Goal: Information Seeking & Learning: Learn about a topic

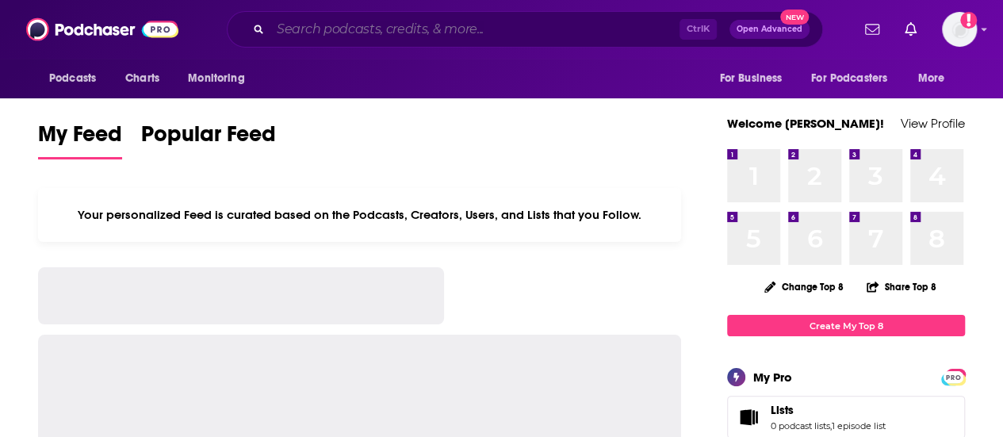
click at [481, 33] on input "Search podcasts, credits, & more..." at bounding box center [474, 29] width 409 height 25
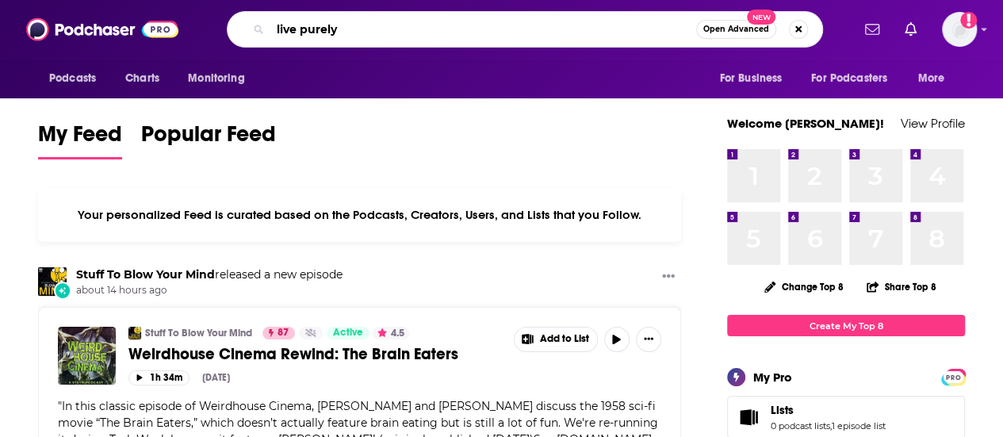
type input "live purely"
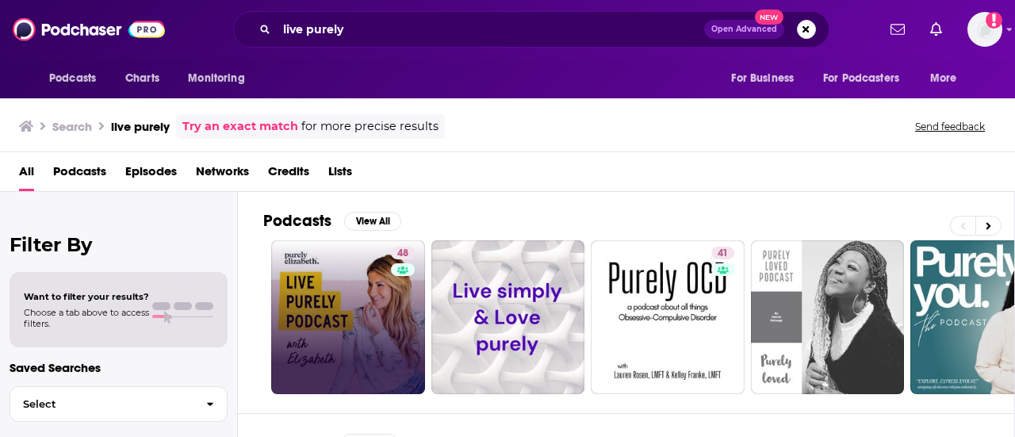
click at [358, 323] on link "48" at bounding box center [348, 317] width 154 height 154
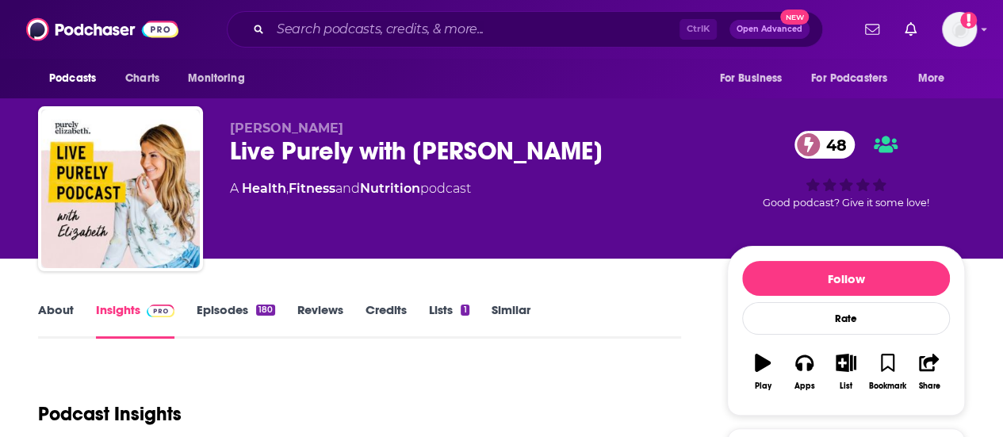
click at [339, 164] on div "Live Purely with Elizabeth 48" at bounding box center [466, 151] width 472 height 31
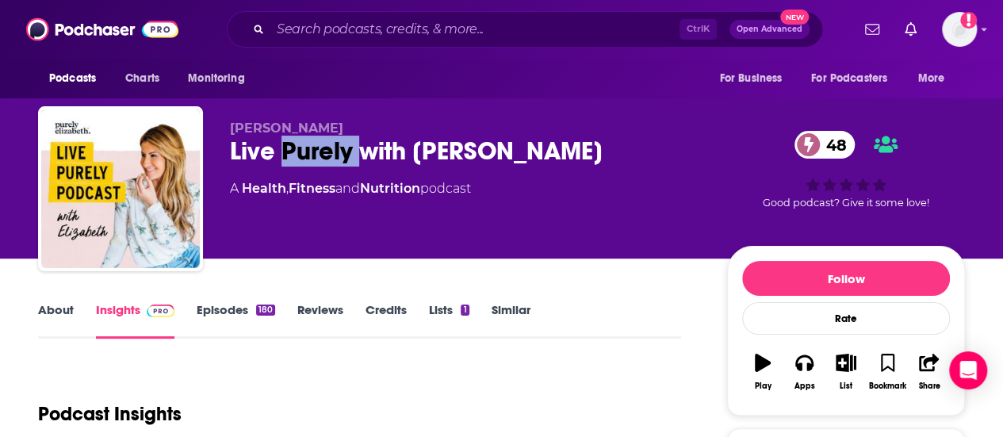
click at [339, 164] on div "Live Purely with Elizabeth 48" at bounding box center [466, 151] width 472 height 31
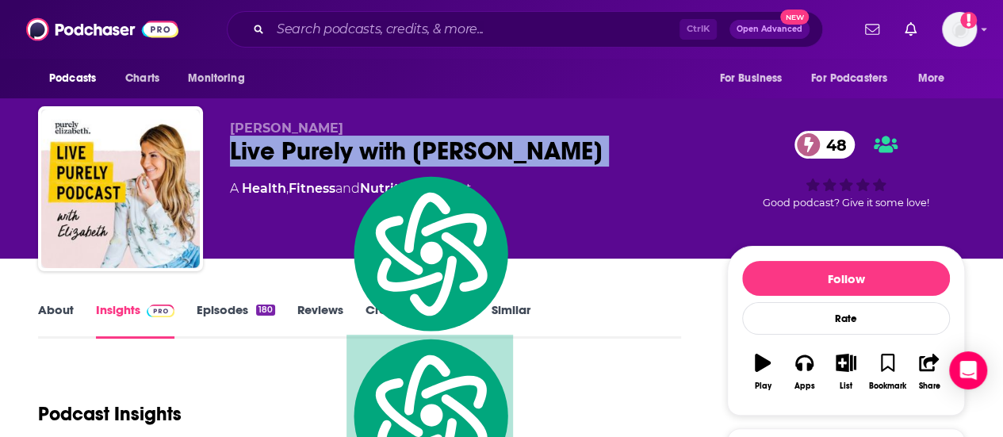
click at [339, 164] on div "Live Purely with Elizabeth 48" at bounding box center [466, 151] width 472 height 31
copy div "Live Purely with Elizabeth 48"
click at [63, 305] on link "About" at bounding box center [56, 320] width 36 height 36
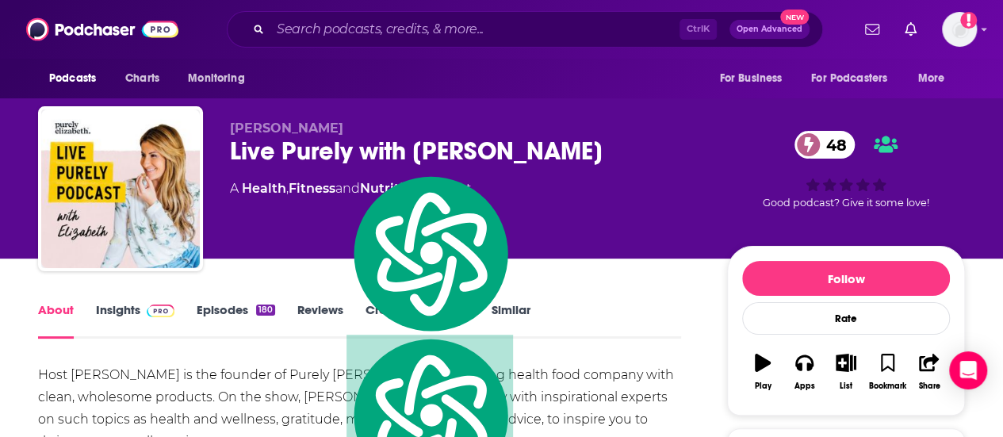
scroll to position [120, 0]
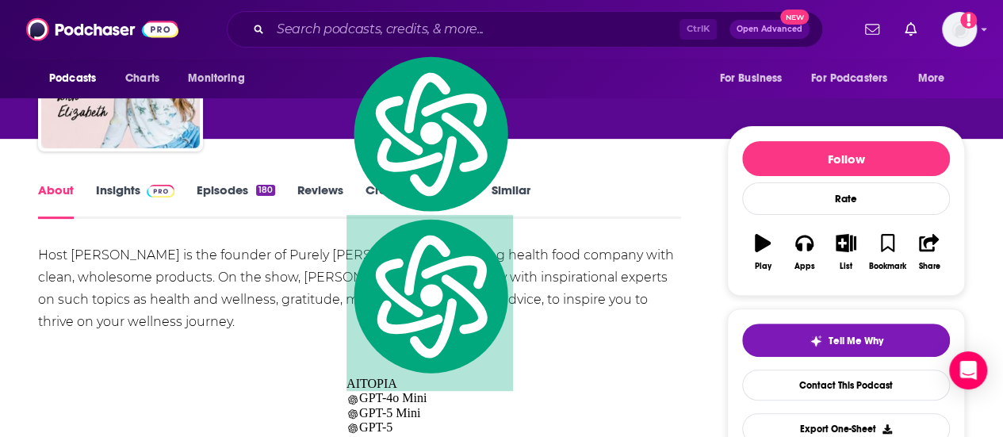
click at [117, 264] on div "Host [PERSON_NAME] is the founder of Purely [PERSON_NAME], a leading health foo…" at bounding box center [359, 288] width 643 height 89
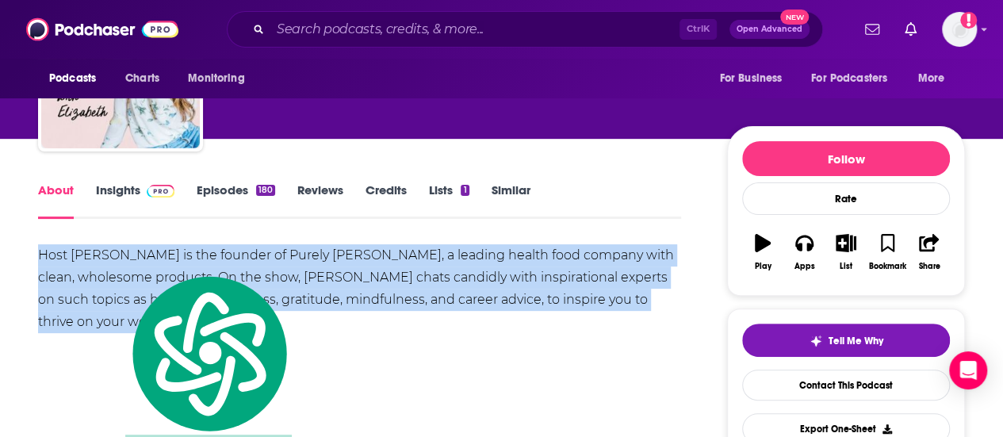
click at [117, 264] on div "Host [PERSON_NAME] is the founder of Purely [PERSON_NAME], a leading health foo…" at bounding box center [359, 288] width 643 height 89
copy div "Host [PERSON_NAME] is the founder of Purely [PERSON_NAME], a leading health foo…"
click at [211, 194] on link "Episodes 180" at bounding box center [236, 200] width 79 height 36
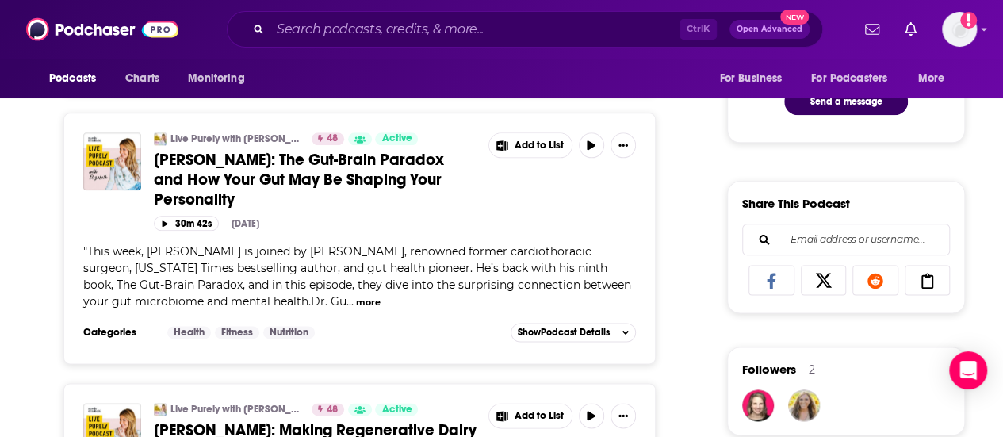
scroll to position [873, 0]
click at [393, 309] on div "" This week, Elizabeth is joined by Dr. Steven Gundry, renowned former cardioth…" at bounding box center [359, 276] width 553 height 67
click at [306, 208] on span "Dr. Steven Gundry: The Gut-Brain Paradox and How Your Gut May Be Shaping Your P…" at bounding box center [299, 178] width 290 height 59
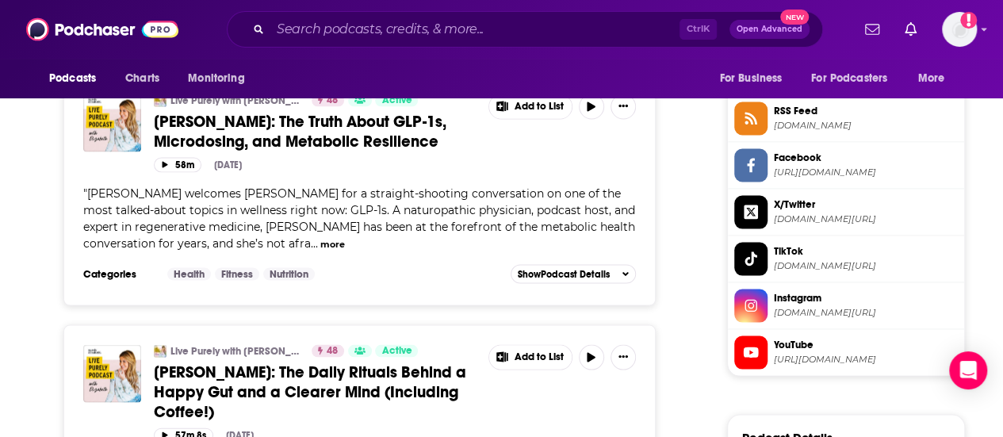
scroll to position [1452, 0]
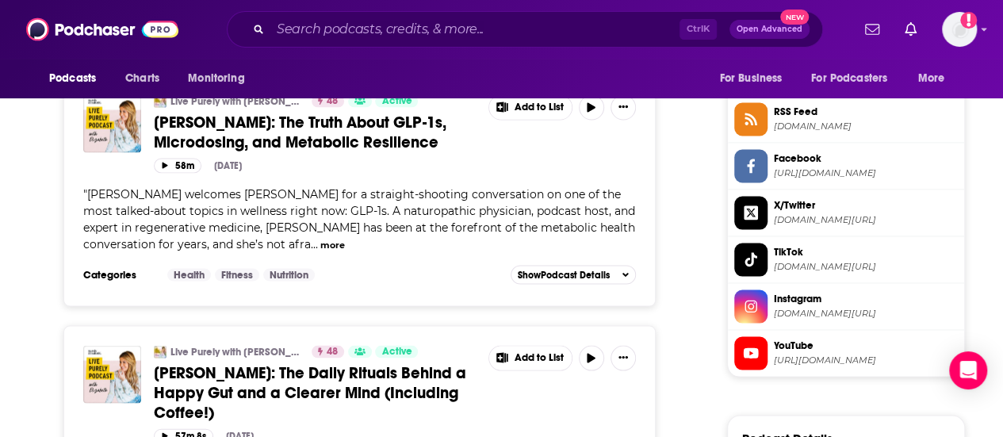
click at [372, 251] on span "Elizabeth welcomes Dr. Tyna Moore for a straight-shooting conversation on one o…" at bounding box center [359, 218] width 552 height 64
click at [273, 152] on span "Dr. Tyna Moore: The Truth About GLP-1s, Microdosing, and Metabolic Resilience" at bounding box center [300, 132] width 293 height 40
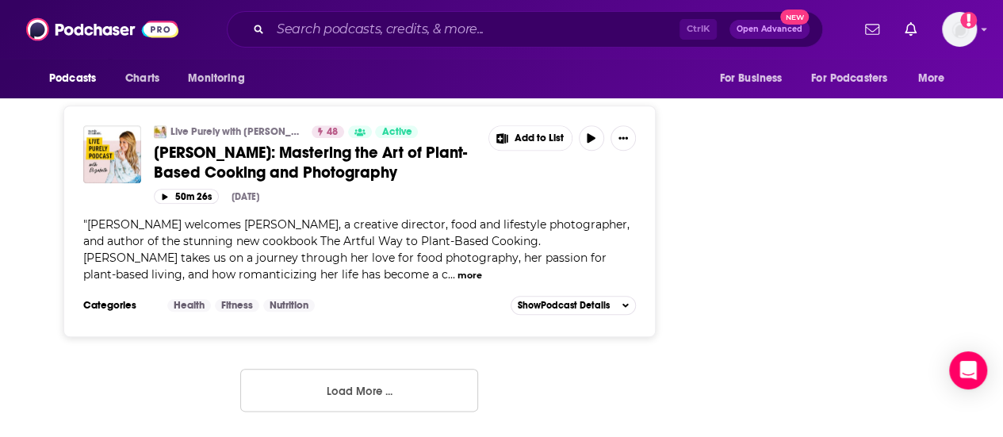
scroll to position [6947, 0]
click at [370, 393] on button "Load More ..." at bounding box center [359, 390] width 238 height 43
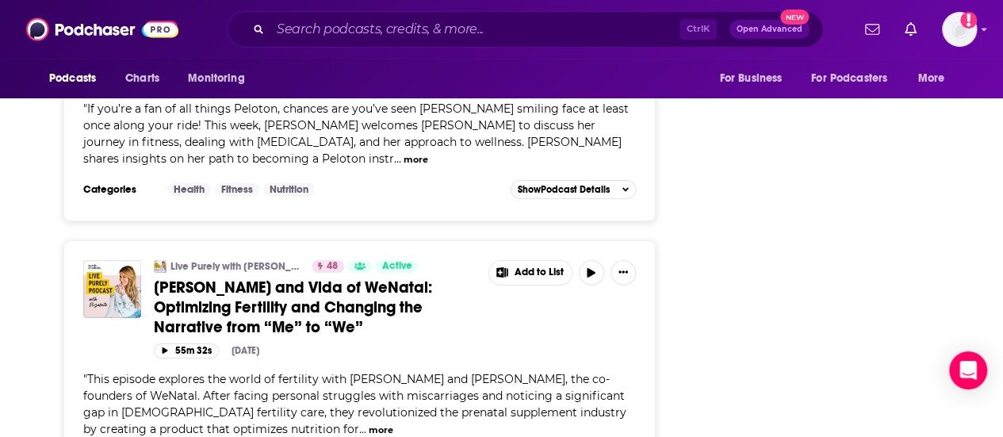
scroll to position [8611, 0]
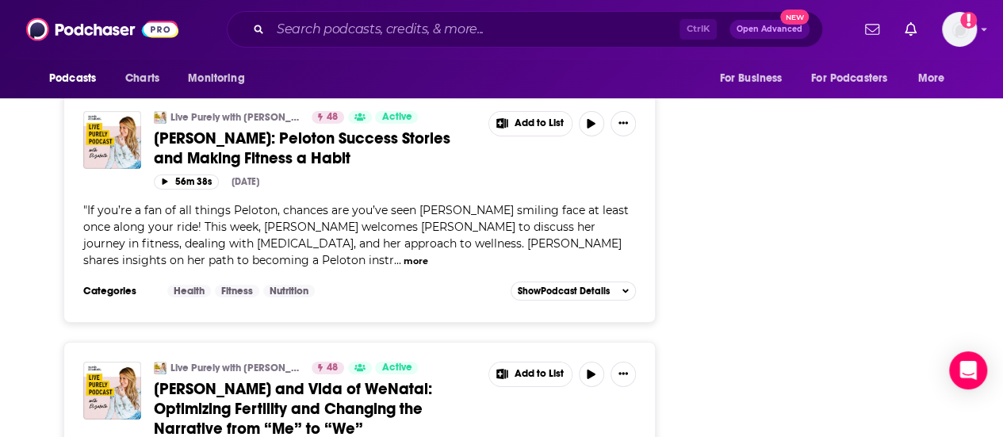
drag, startPoint x: 243, startPoint y: 121, endPoint x: 164, endPoint y: 233, distance: 136.7
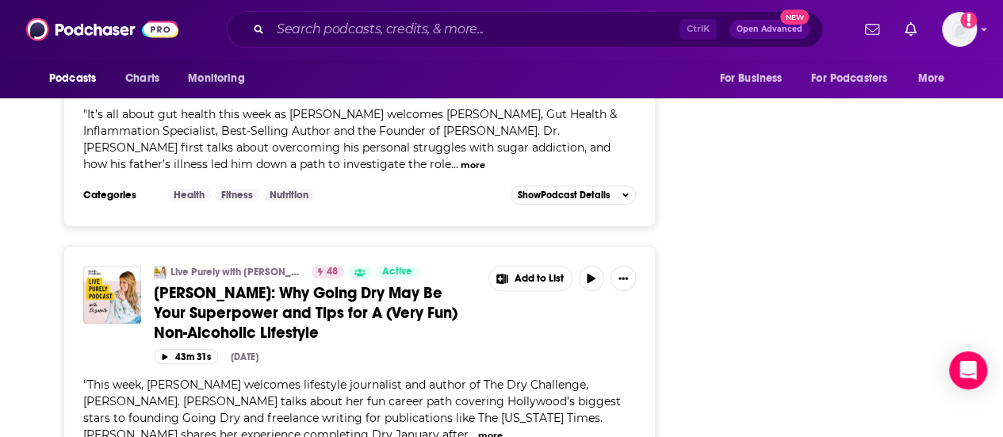
scroll to position [12182, 0]
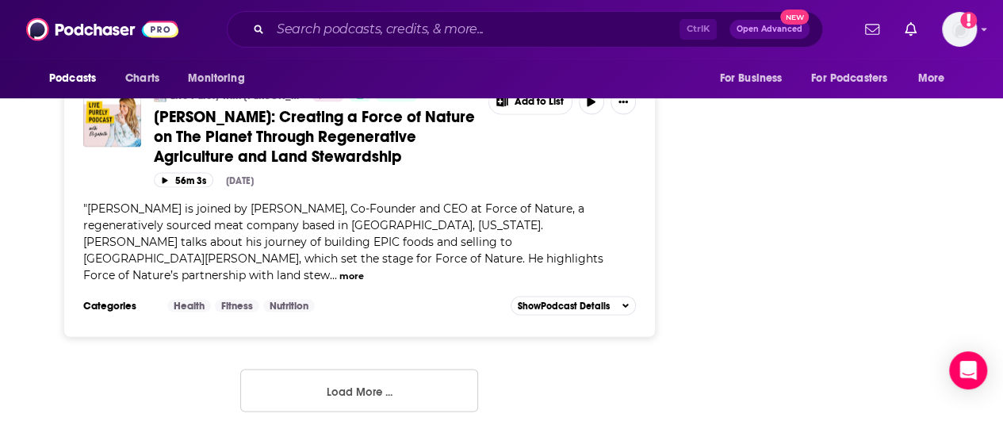
scroll to position [13967, 0]
click at [414, 386] on button "Load More ..." at bounding box center [359, 390] width 238 height 43
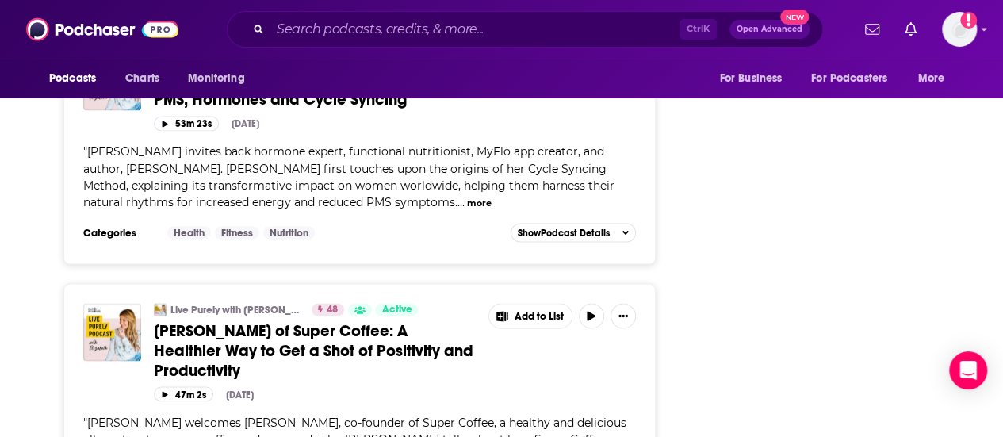
scroll to position [16388, 0]
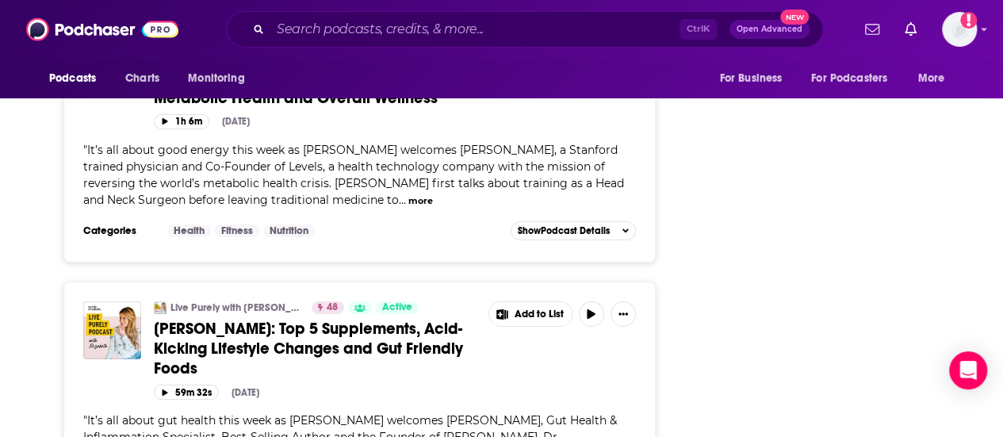
scroll to position [0, 0]
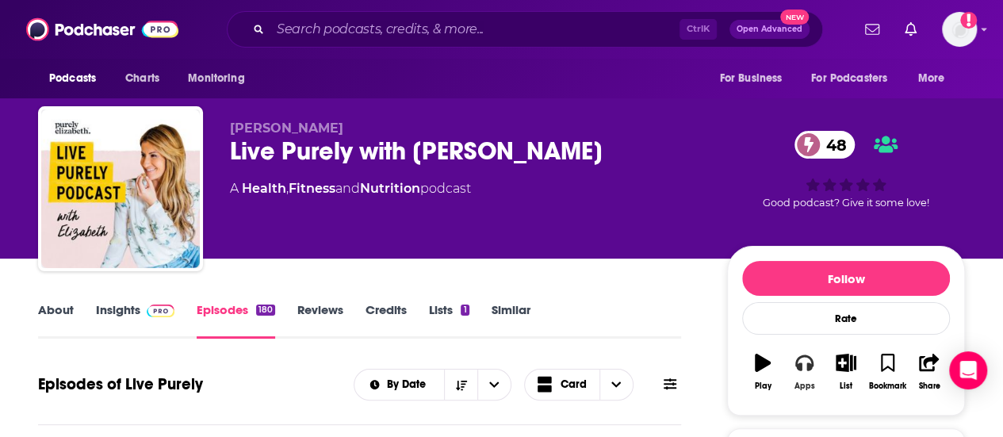
click at [804, 377] on button "Apps" at bounding box center [804, 371] width 41 height 57
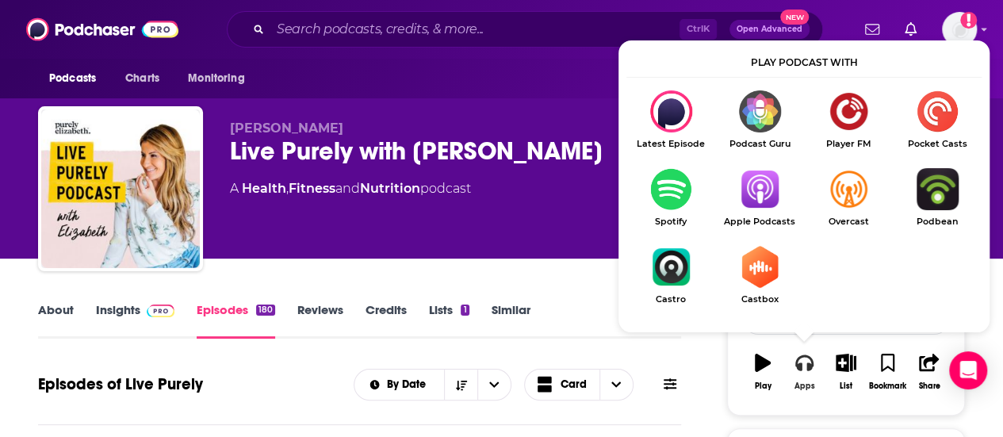
scroll to position [140, 0]
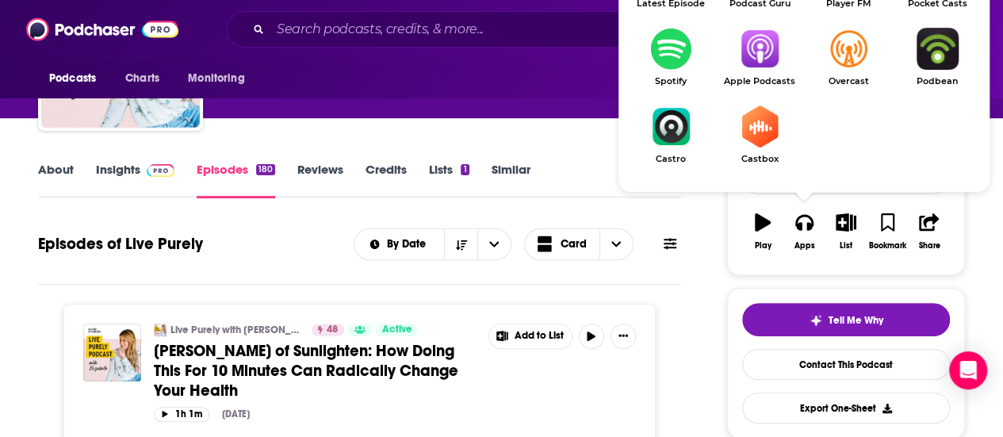
click at [140, 171] on span at bounding box center [157, 169] width 34 height 15
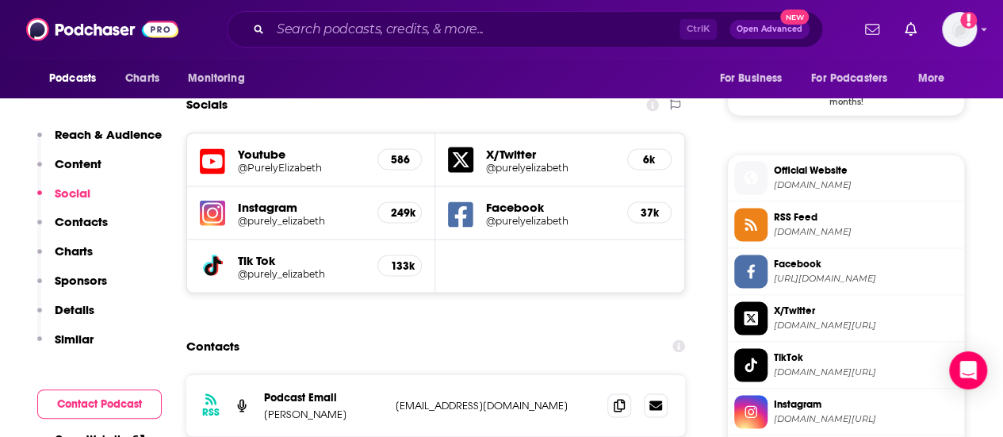
scroll to position [1348, 0]
click at [830, 176] on span "Official Website" at bounding box center [866, 169] width 184 height 14
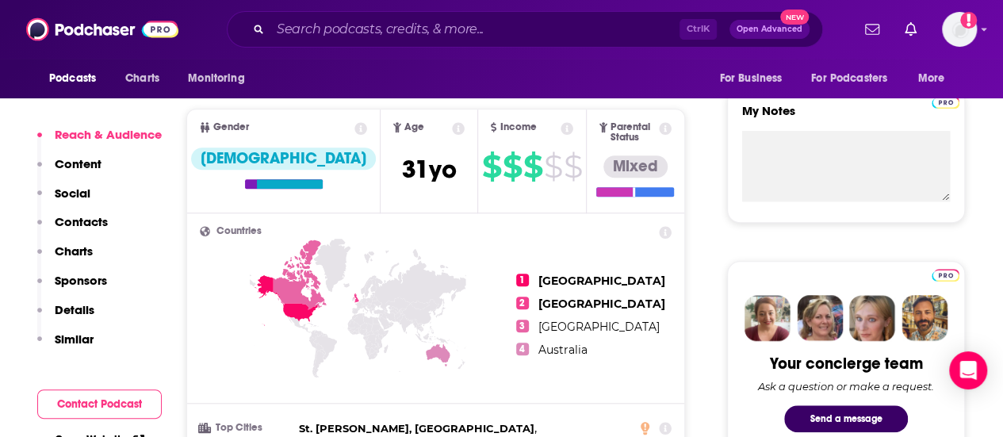
scroll to position [556, 0]
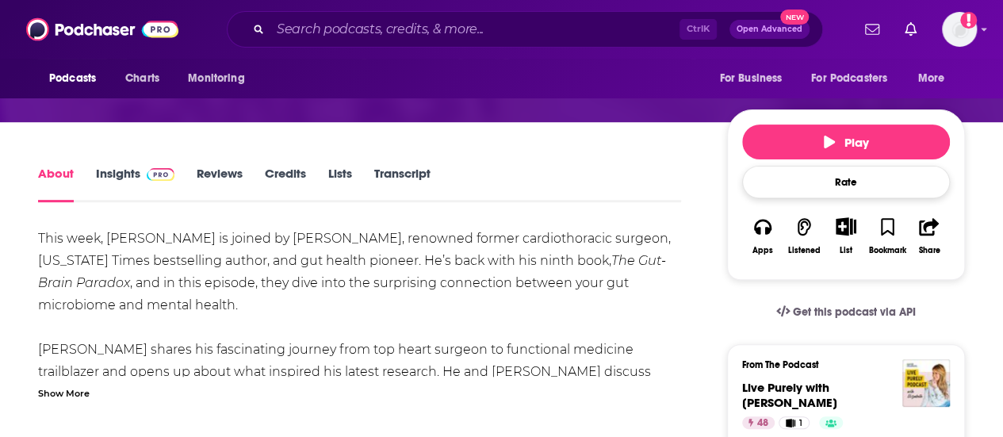
scroll to position [184, 0]
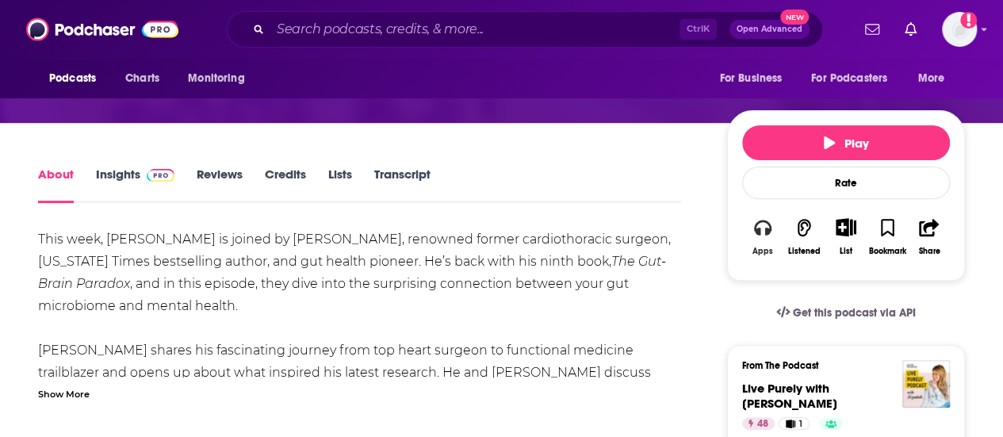
click at [761, 266] on button "Apps" at bounding box center [762, 237] width 41 height 58
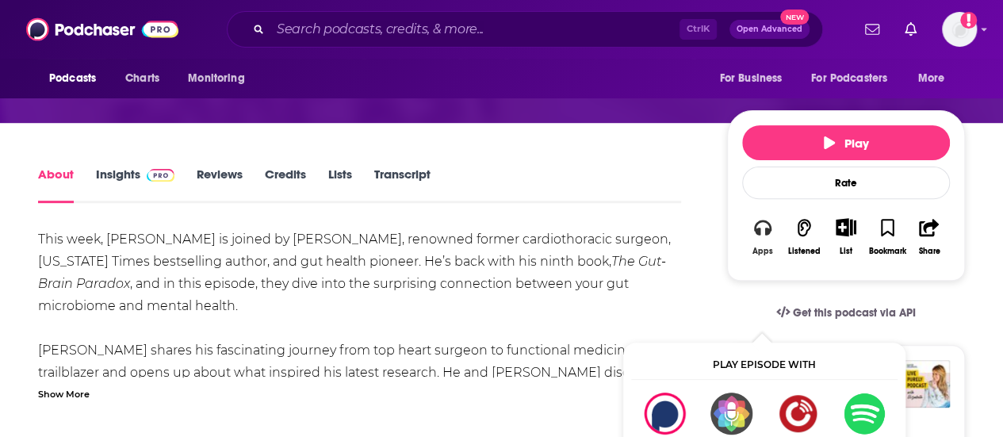
scroll to position [393, 0]
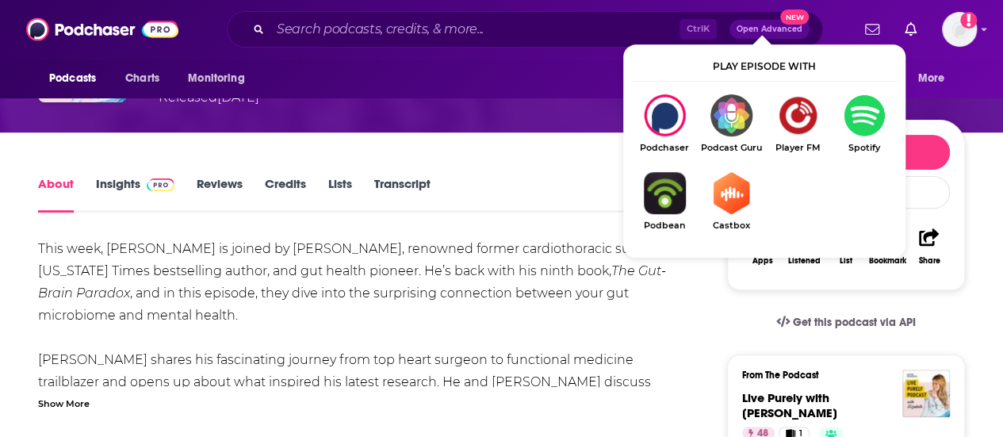
click at [512, 213] on div "About Insights Reviews Credits Lists Transcript" at bounding box center [359, 193] width 643 height 39
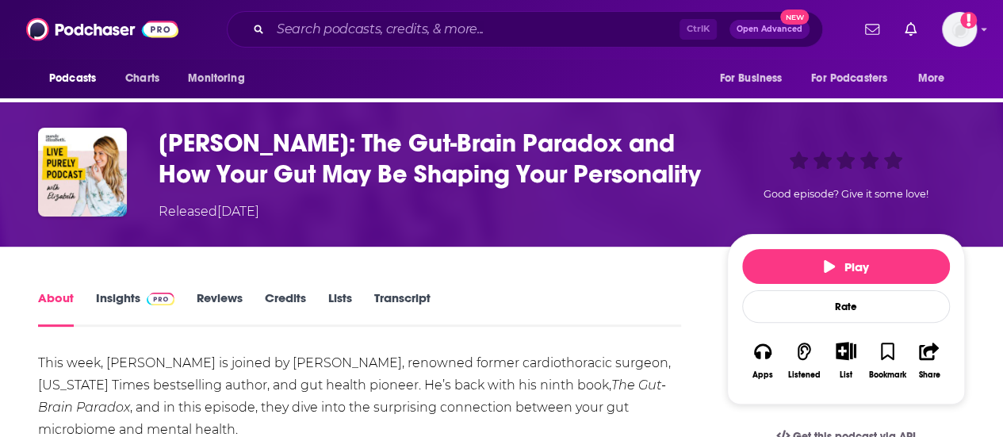
scroll to position [58, 0]
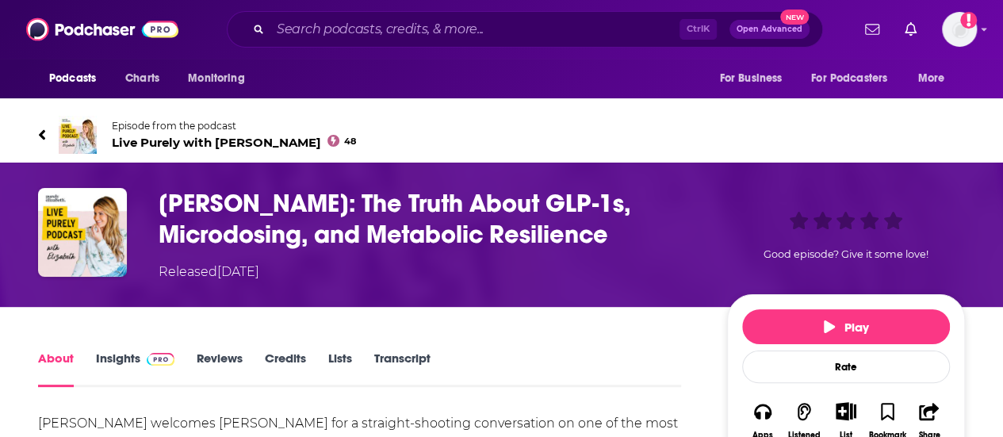
scroll to position [127, 0]
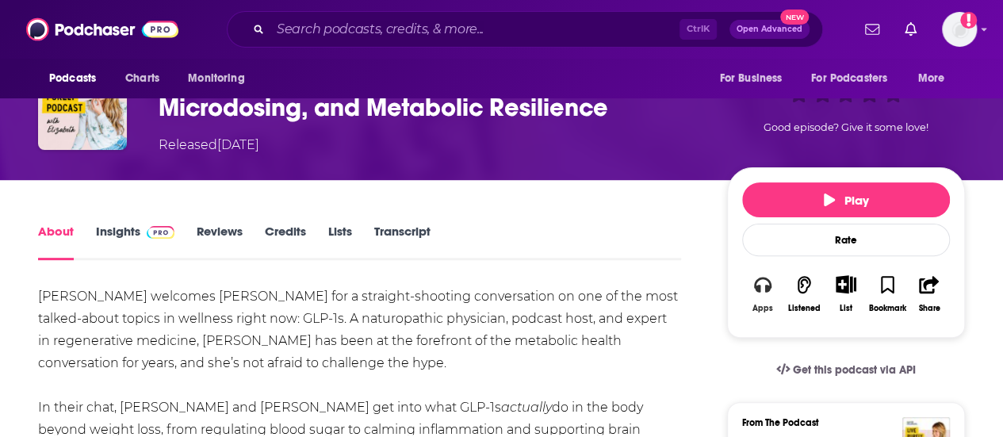
click at [765, 293] on icon "button" at bounding box center [762, 285] width 17 height 16
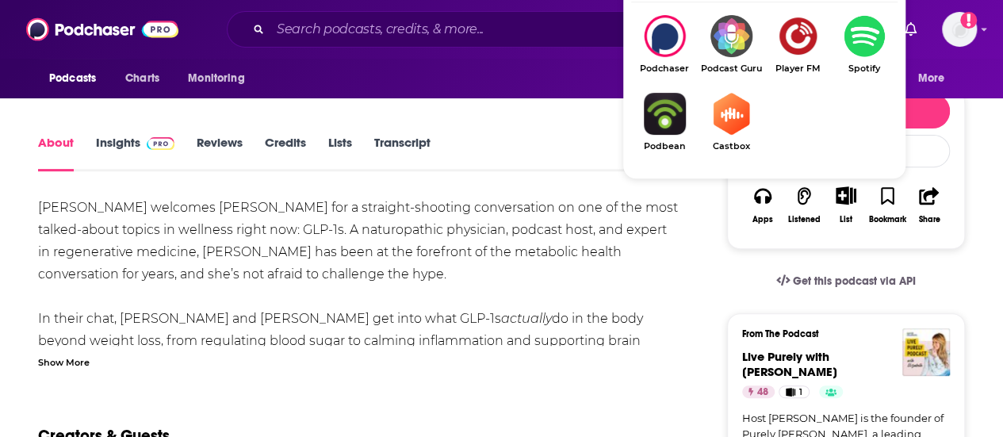
scroll to position [0, 0]
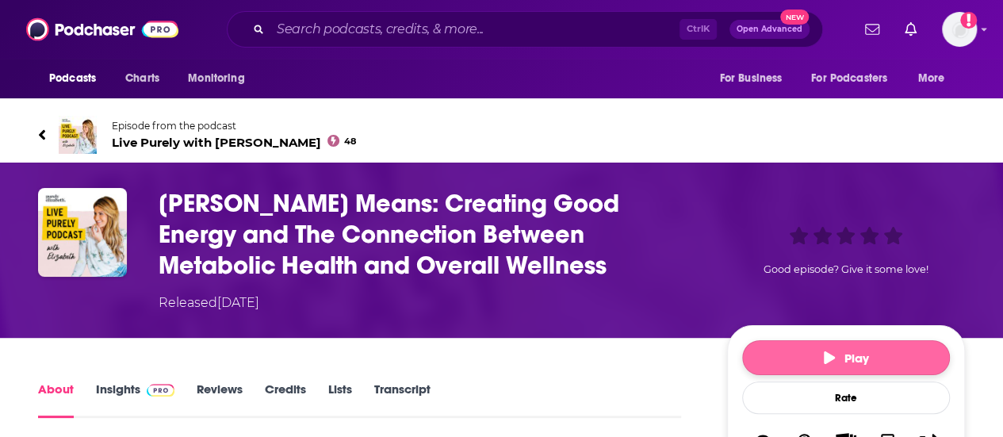
scroll to position [335, 0]
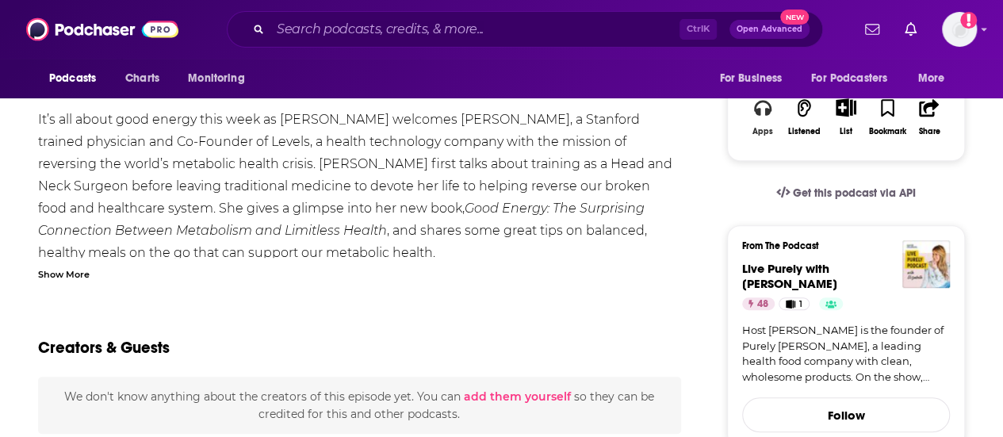
click at [765, 146] on button "Apps" at bounding box center [762, 117] width 41 height 58
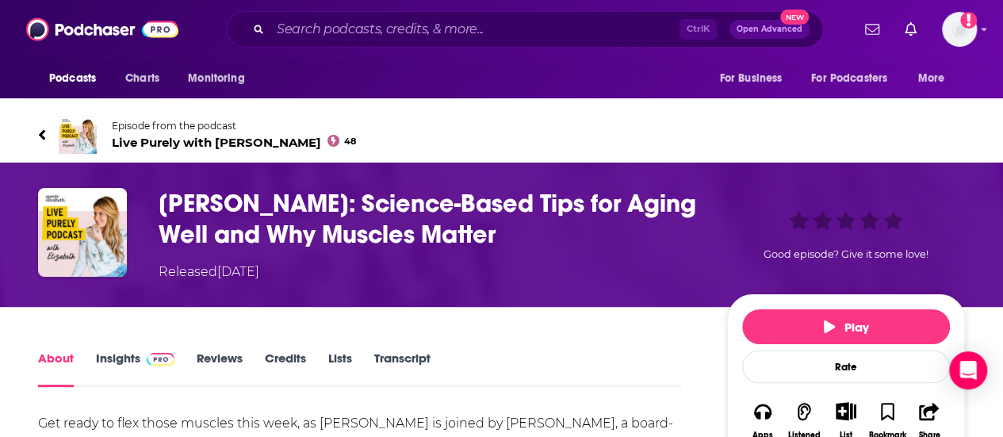
scroll to position [173, 0]
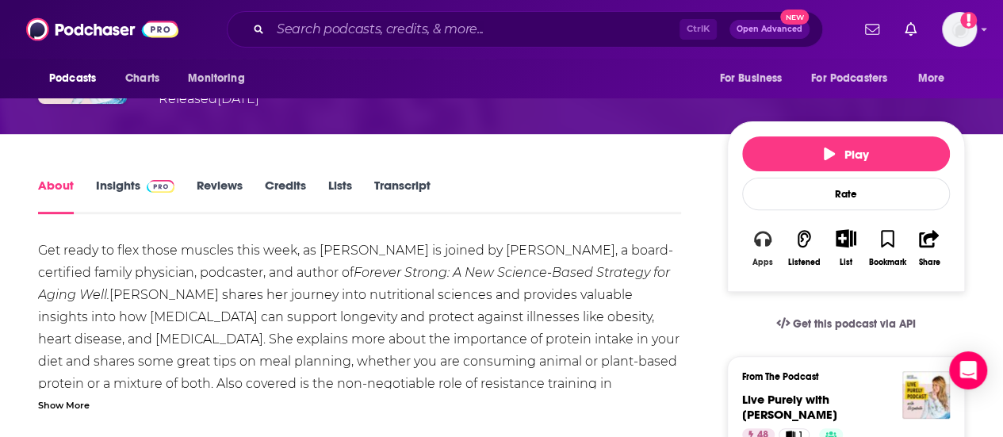
click at [766, 271] on button "Apps" at bounding box center [762, 248] width 41 height 58
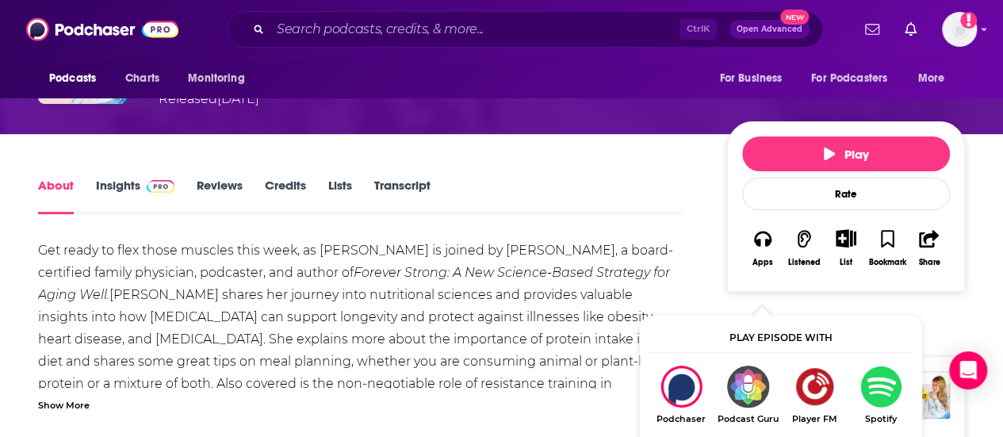
click at [876, 378] on img "Show Listen On dropdown" at bounding box center [881, 387] width 67 height 42
